Goal: Information Seeking & Learning: Learn about a topic

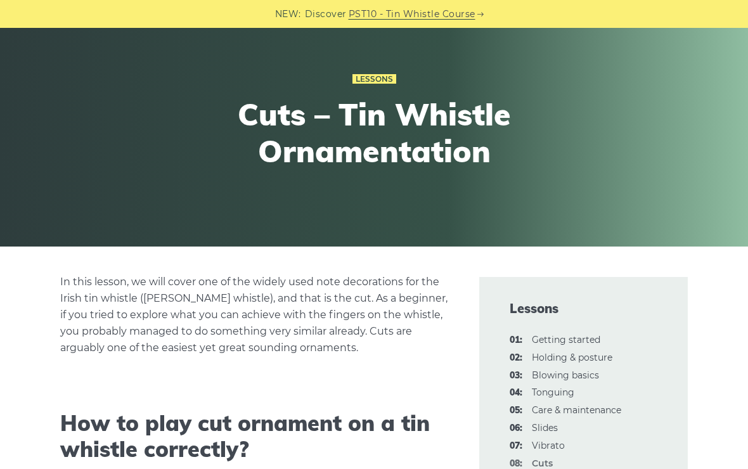
scroll to position [50, 0]
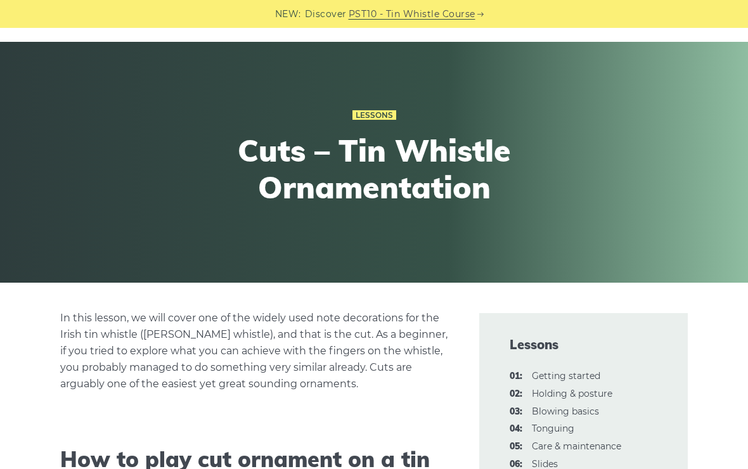
click at [545, 374] on link "01: Getting started" at bounding box center [566, 375] width 68 height 11
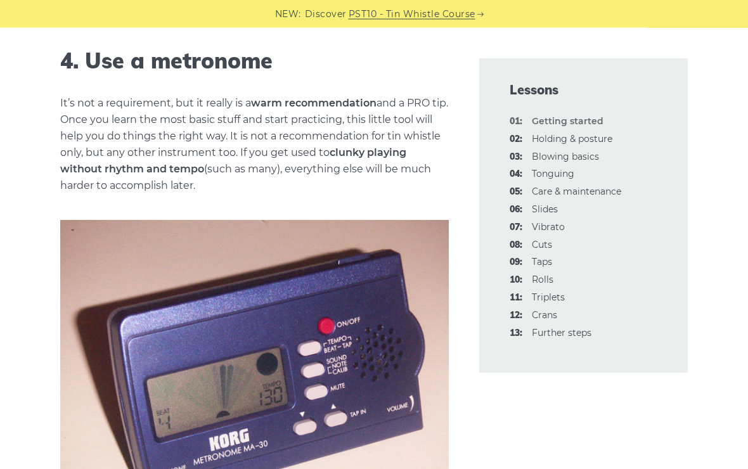
scroll to position [1434, 0]
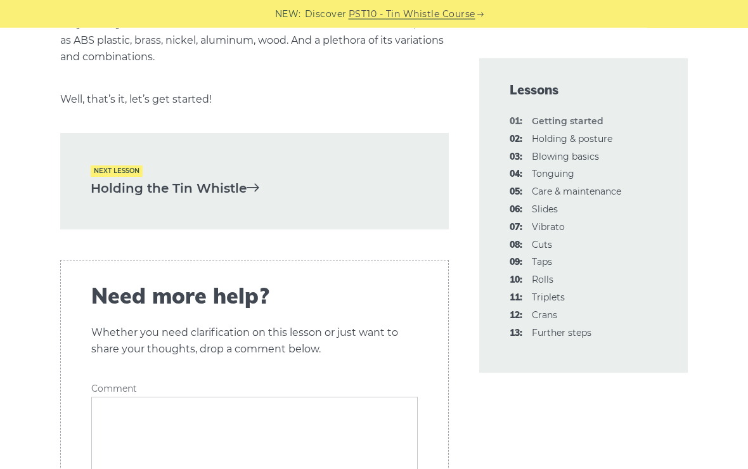
scroll to position [2710, 0]
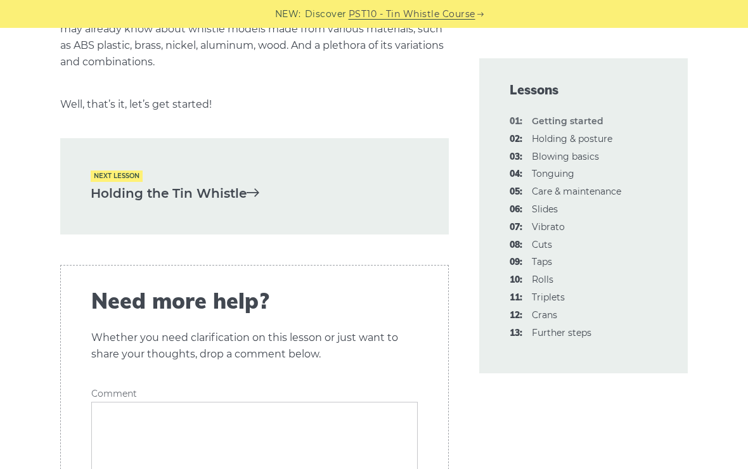
click at [590, 141] on link "02: Holding & posture" at bounding box center [572, 138] width 81 height 11
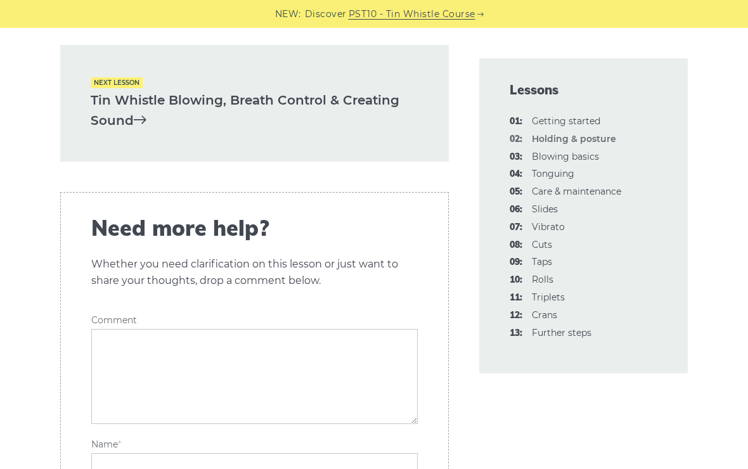
scroll to position [2008, 0]
click at [581, 153] on link "03: Blowing basics" at bounding box center [565, 156] width 67 height 11
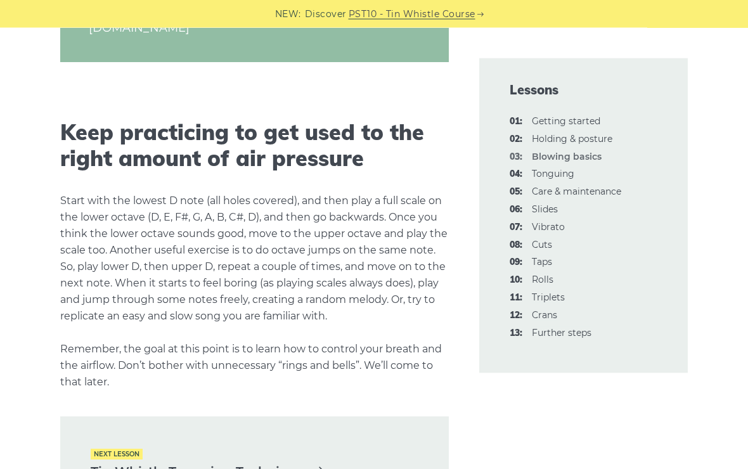
scroll to position [2403, 0]
click at [573, 168] on link "04: Tonguing" at bounding box center [553, 173] width 42 height 11
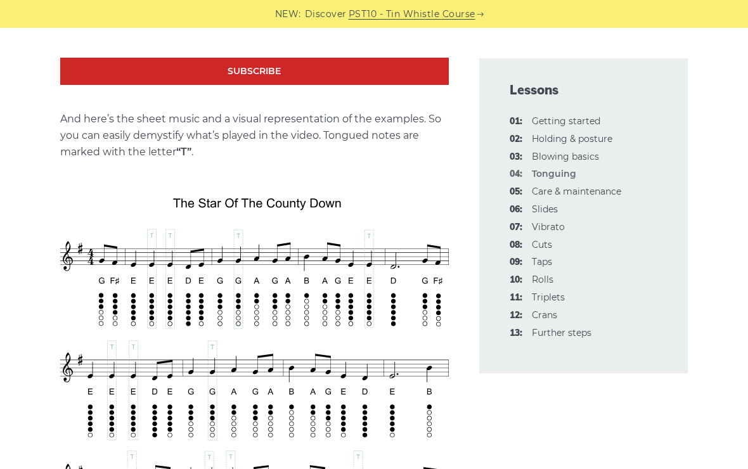
scroll to position [2079, 0]
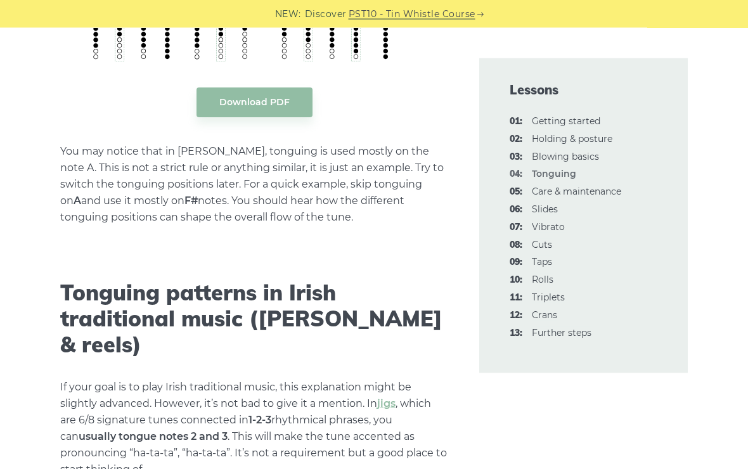
scroll to position [3069, 0]
click at [649, 332] on li "13: Further steps" at bounding box center [584, 333] width 148 height 15
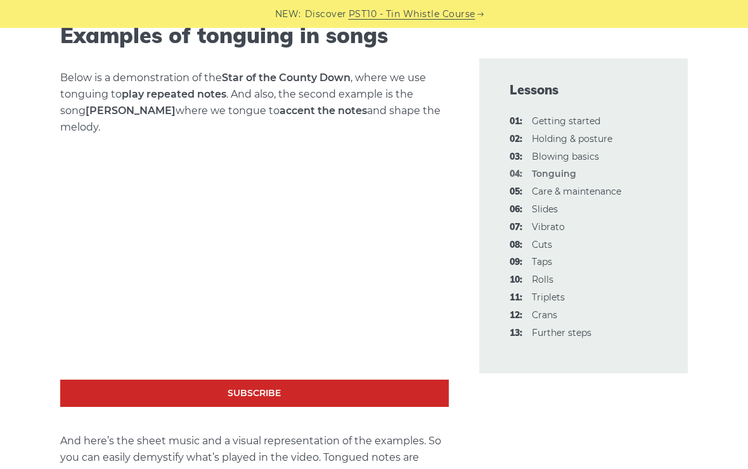
scroll to position [1752, 0]
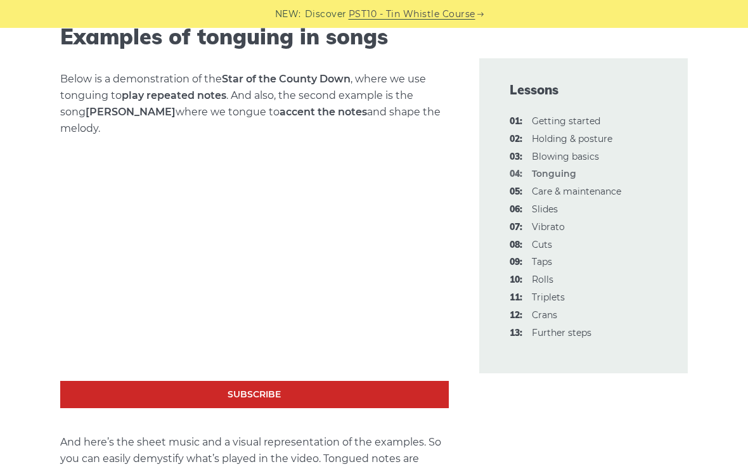
click at [597, 186] on link "05: Care & maintenance" at bounding box center [576, 191] width 89 height 11
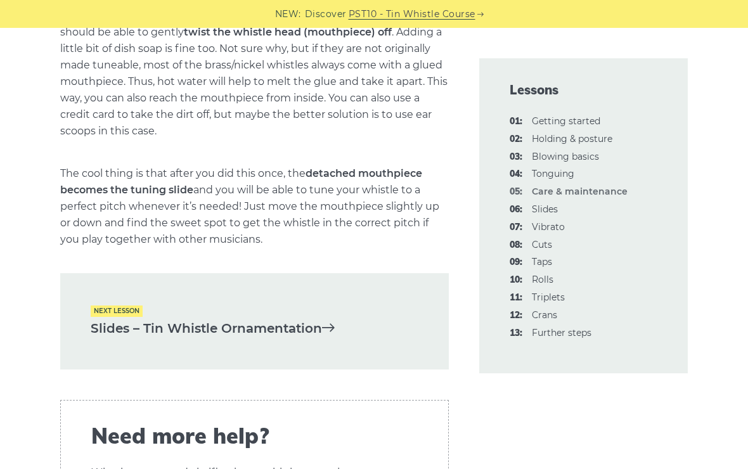
scroll to position [1872, 0]
